Goal: Information Seeking & Learning: Learn about a topic

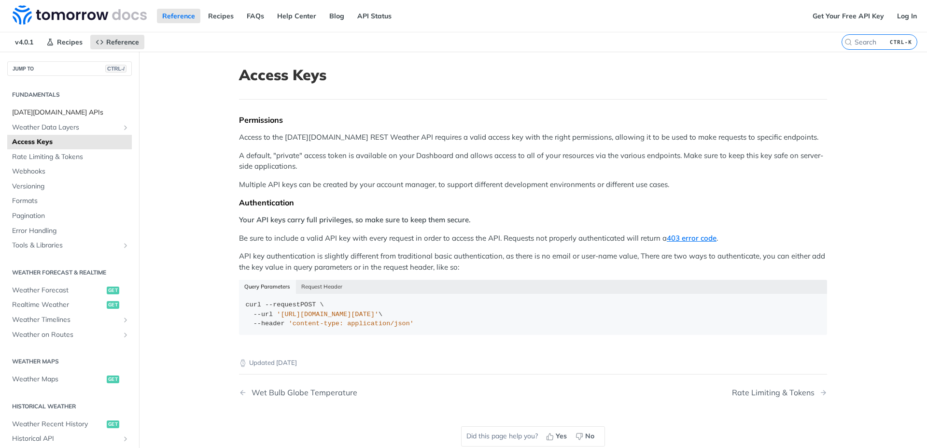
click at [77, 114] on span "Tomorrow.io APIs" at bounding box center [70, 113] width 117 height 10
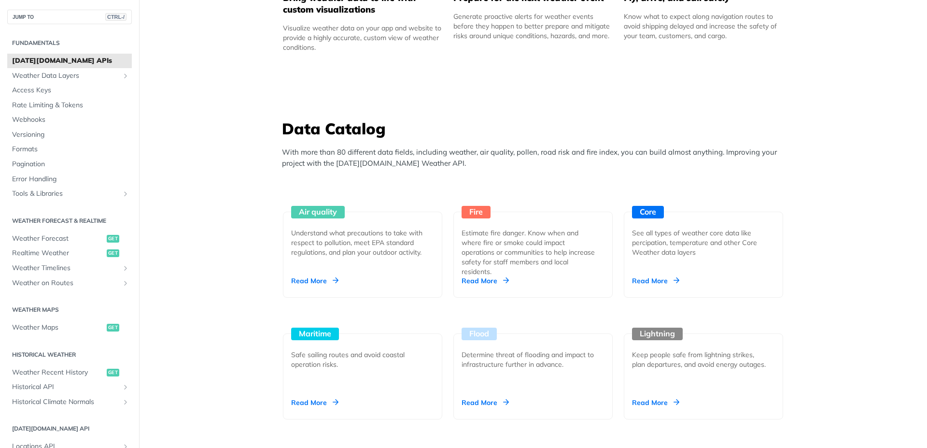
scroll to position [755, 0]
